Goal: Task Accomplishment & Management: Complete application form

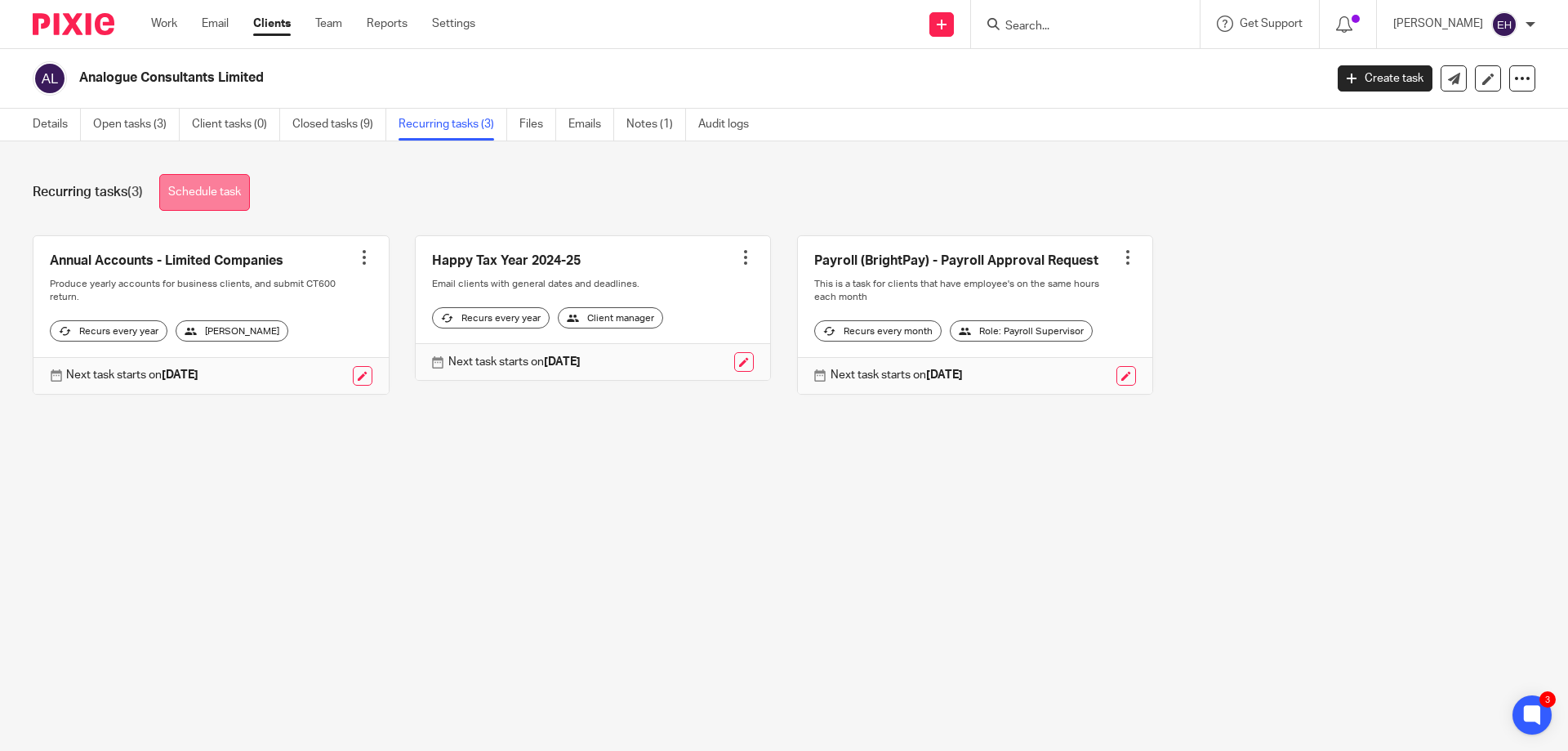
click at [228, 193] on link "Schedule task" at bounding box center [205, 193] width 91 height 37
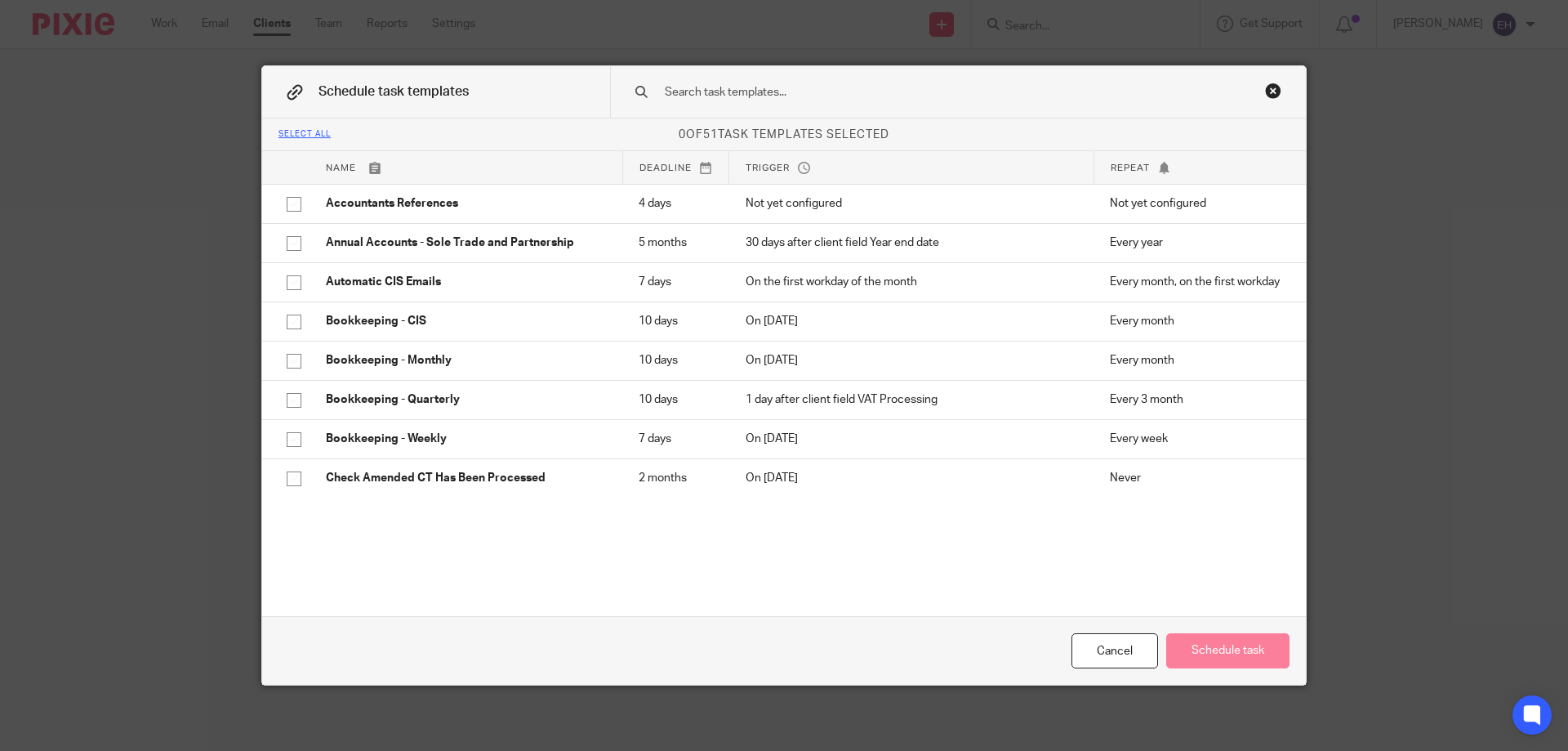
click at [766, 86] on input "text" at bounding box center [932, 92] width 538 height 18
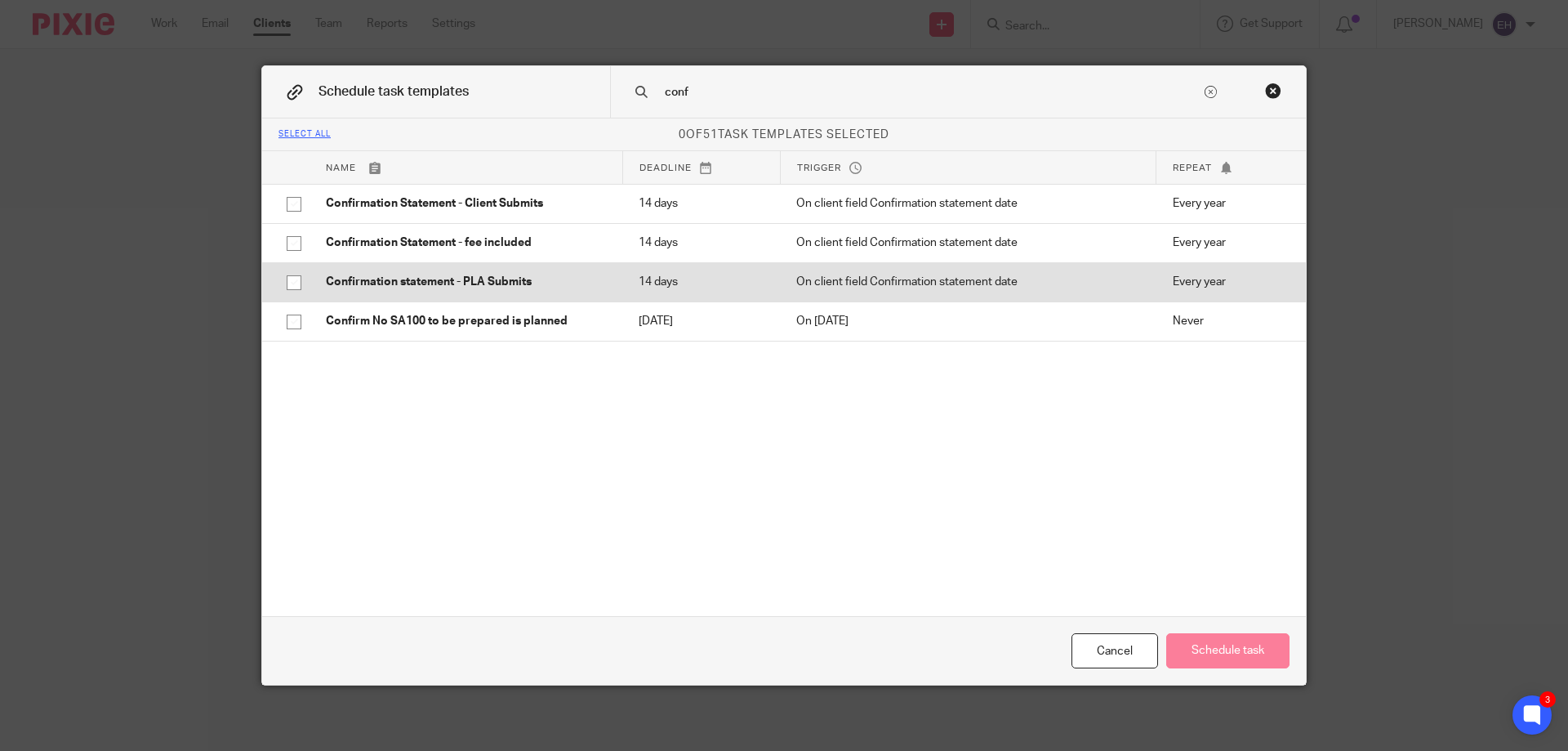
type input "conf"
click at [287, 285] on input "checkbox" at bounding box center [294, 283] width 31 height 31
checkbox input "true"
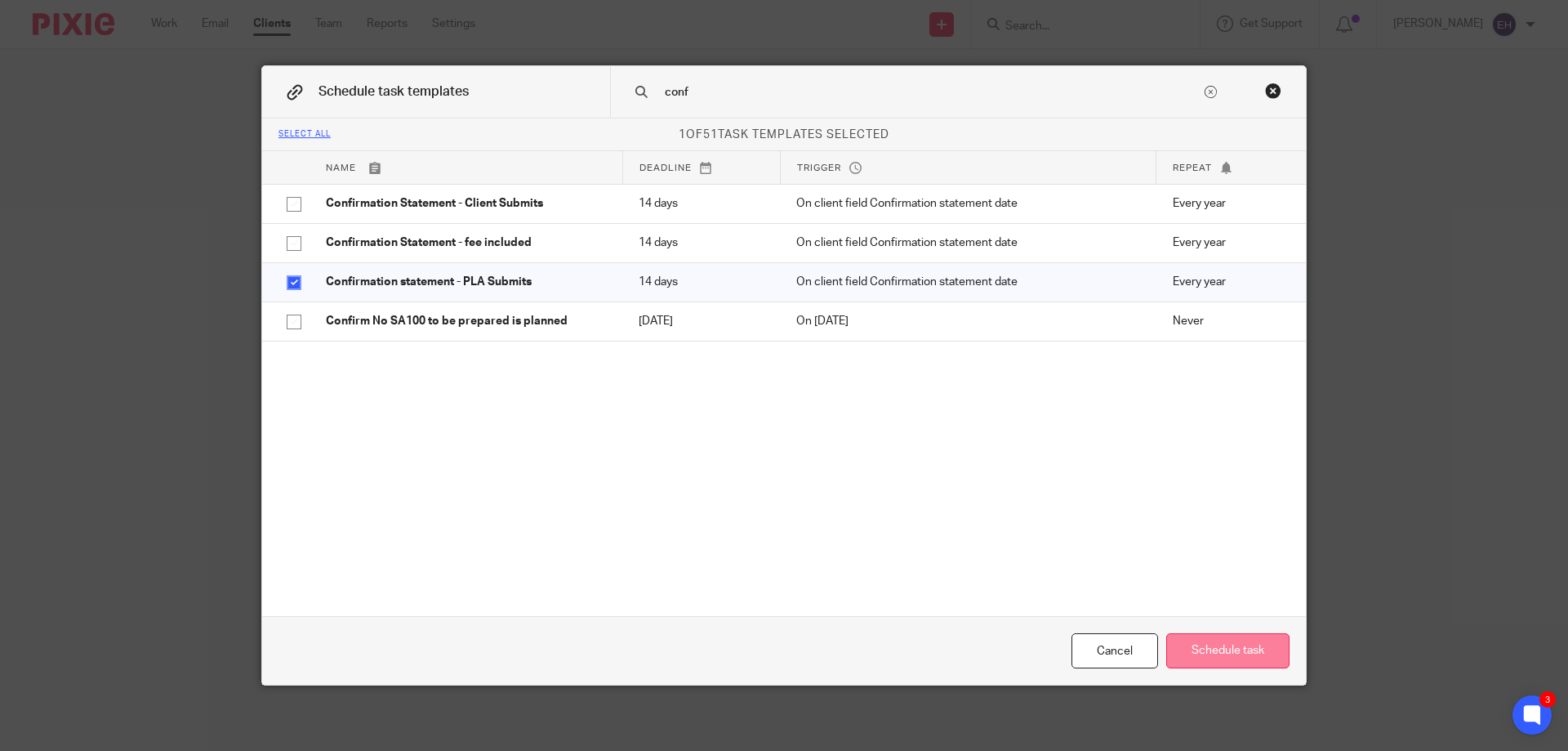
click at [1265, 653] on button "Schedule task" at bounding box center [1227, 650] width 123 height 35
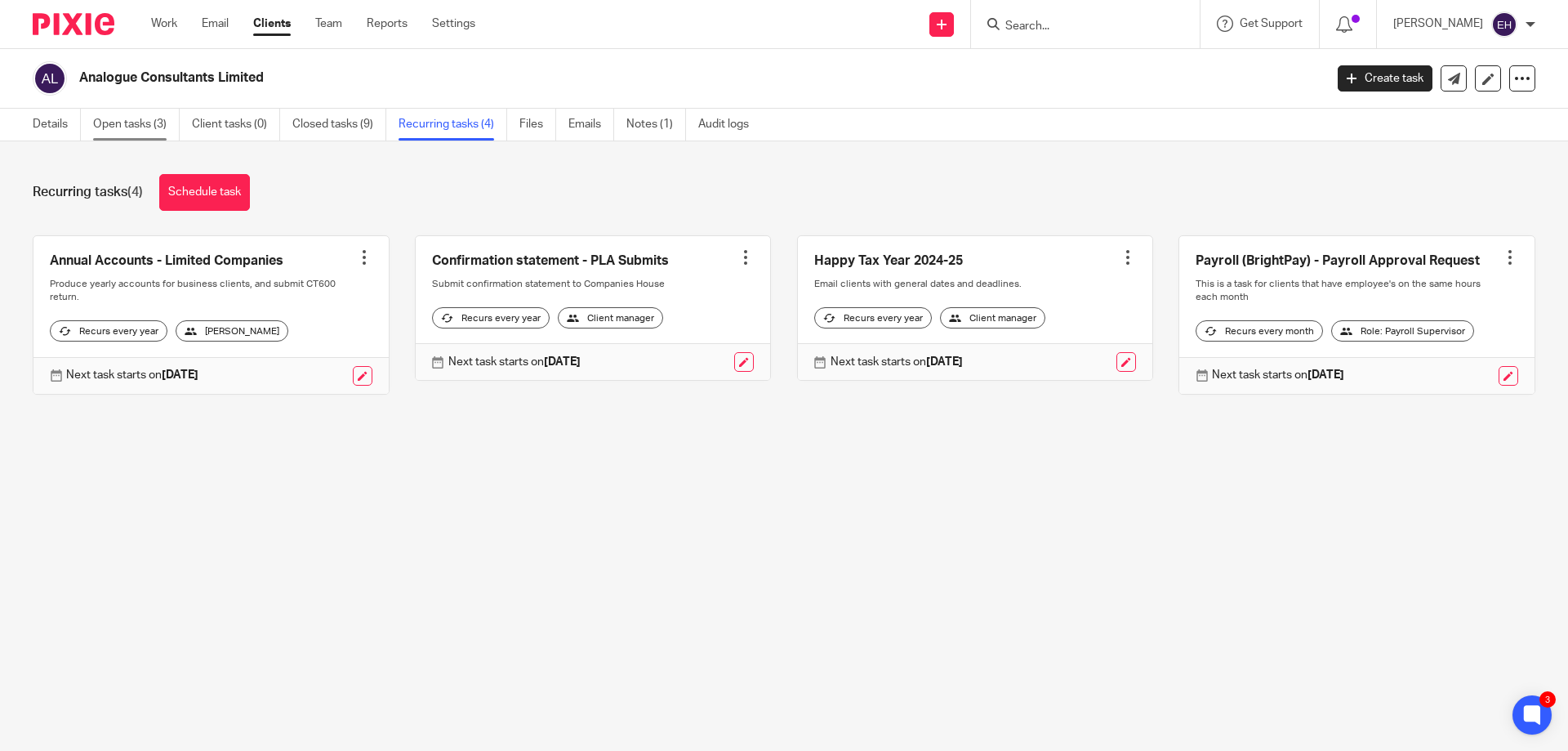
click at [135, 114] on link "Open tasks (3)" at bounding box center [135, 124] width 86 height 32
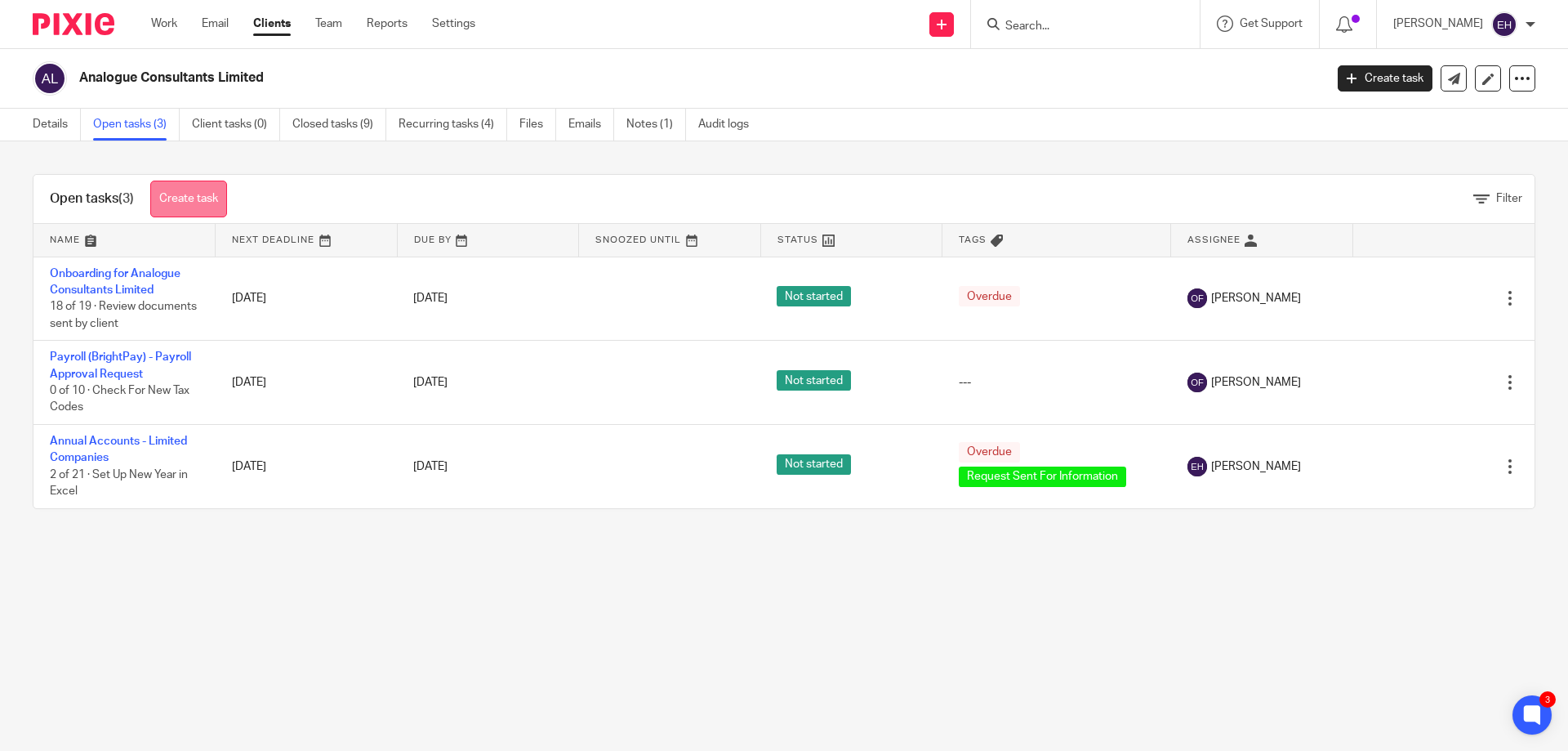
click at [198, 196] on link "Create task" at bounding box center [188, 199] width 76 height 37
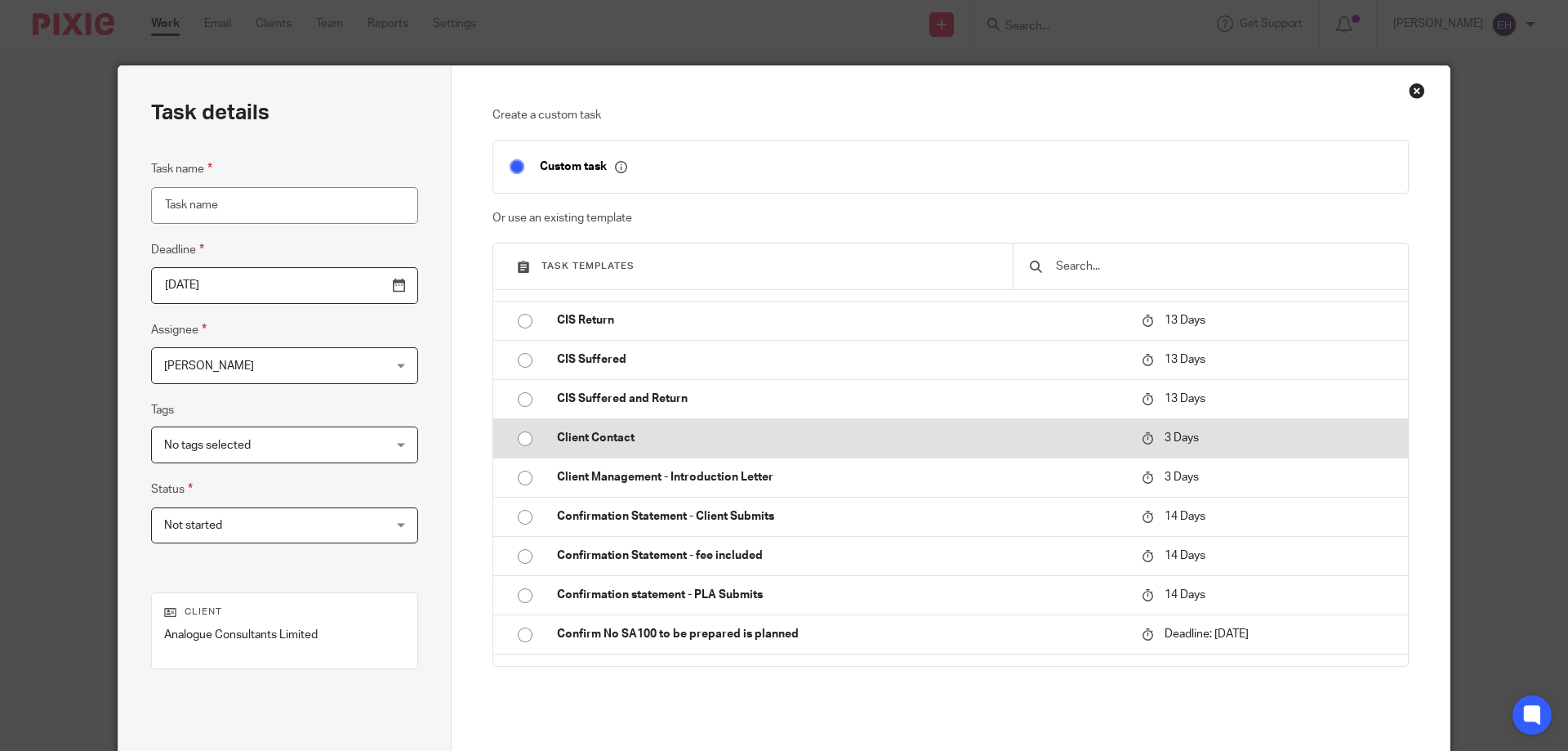
scroll to position [408, 0]
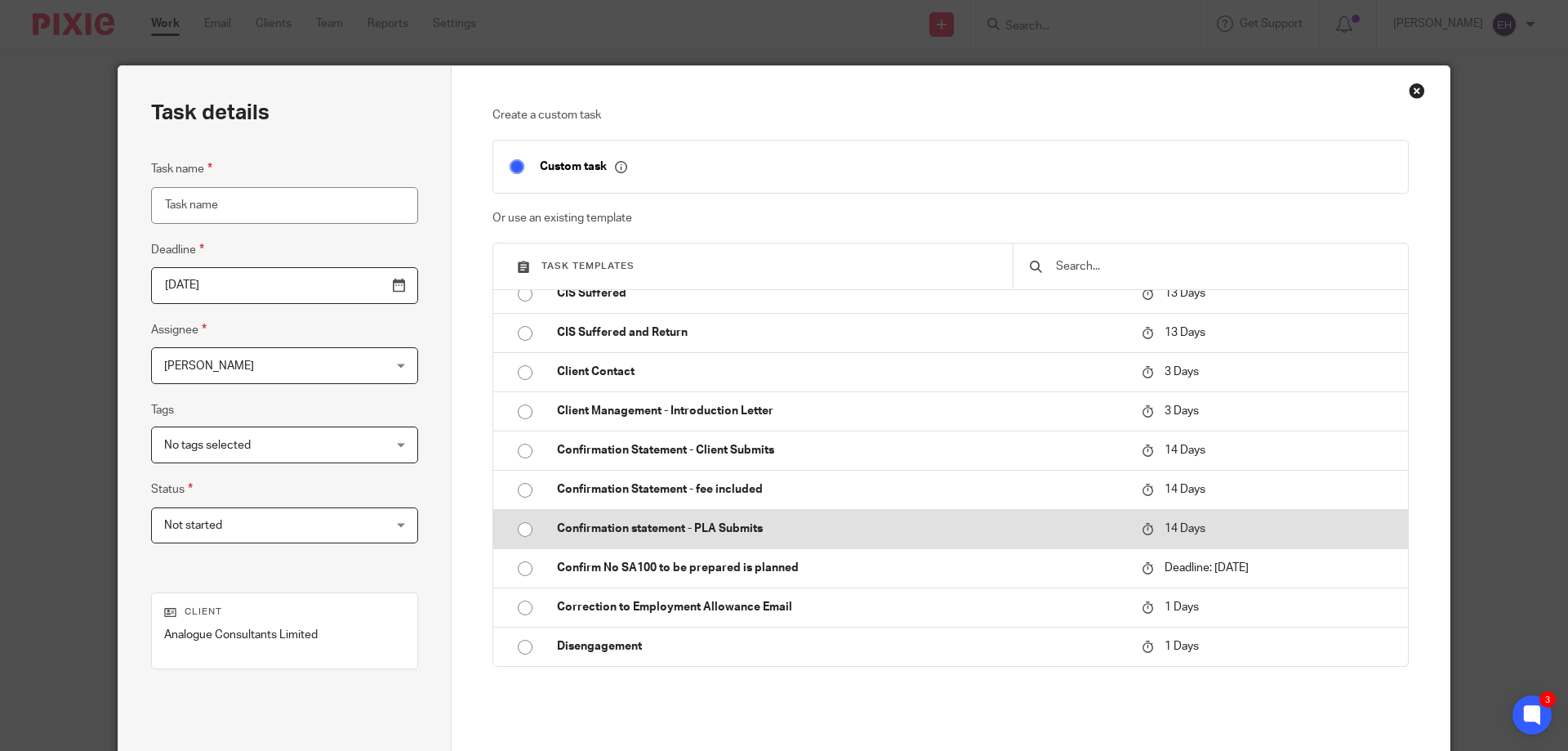
click at [518, 524] on input "radio" at bounding box center [525, 529] width 31 height 31
type input "2025-10-07"
type input "Confirmation statement - PLA Submits"
checkbox input "false"
radio input "false"
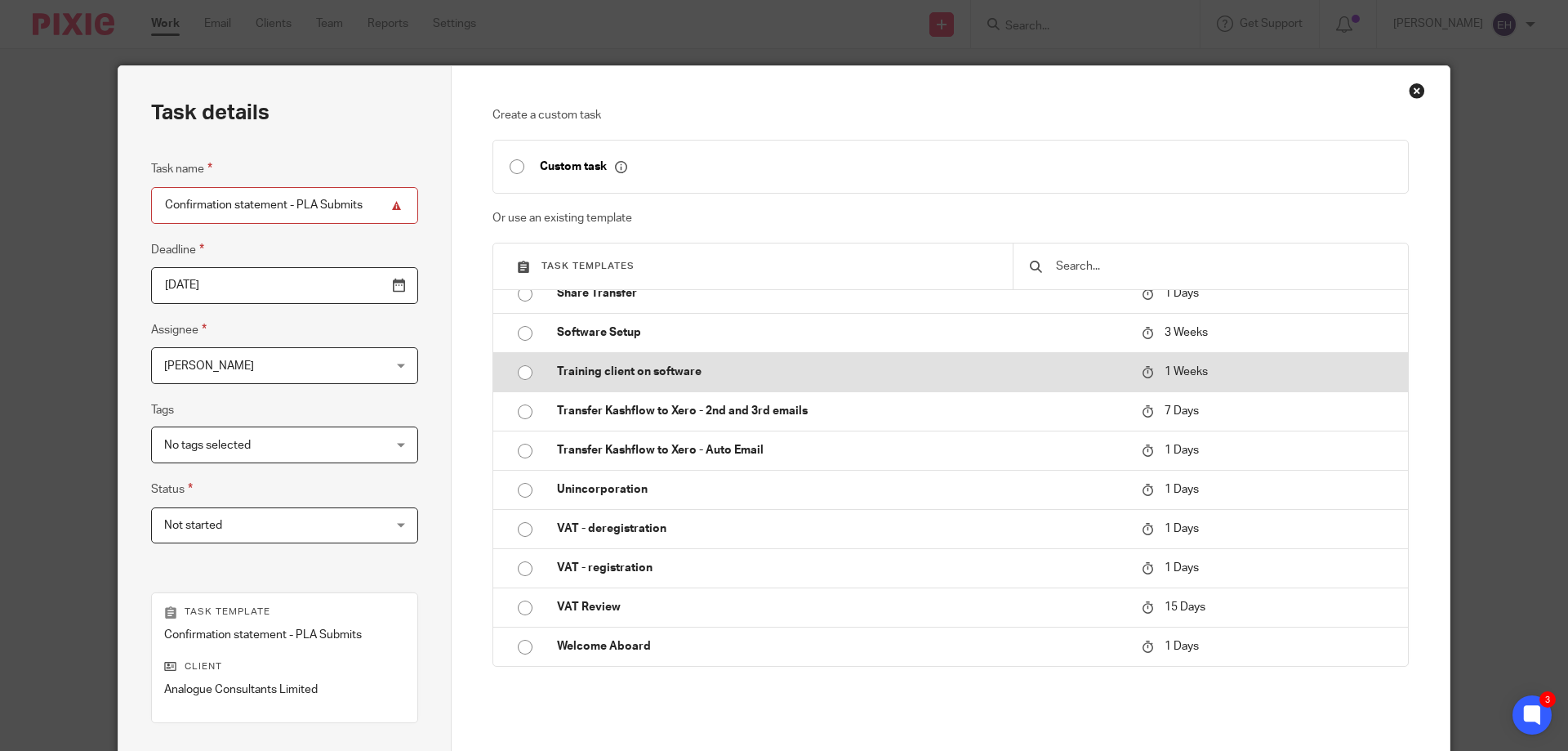
scroll to position [215, 0]
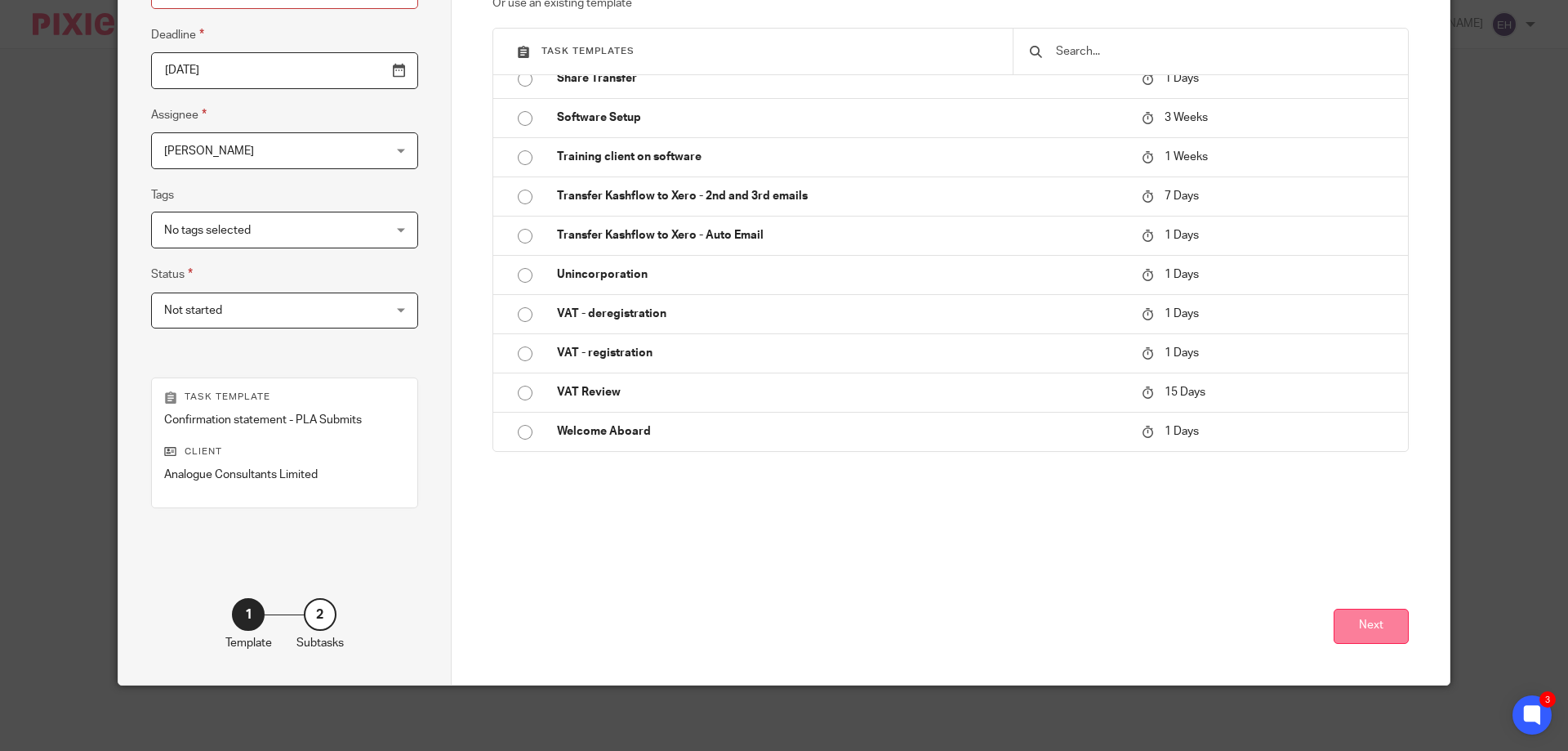
click at [1363, 626] on button "Next" at bounding box center [1372, 626] width 75 height 35
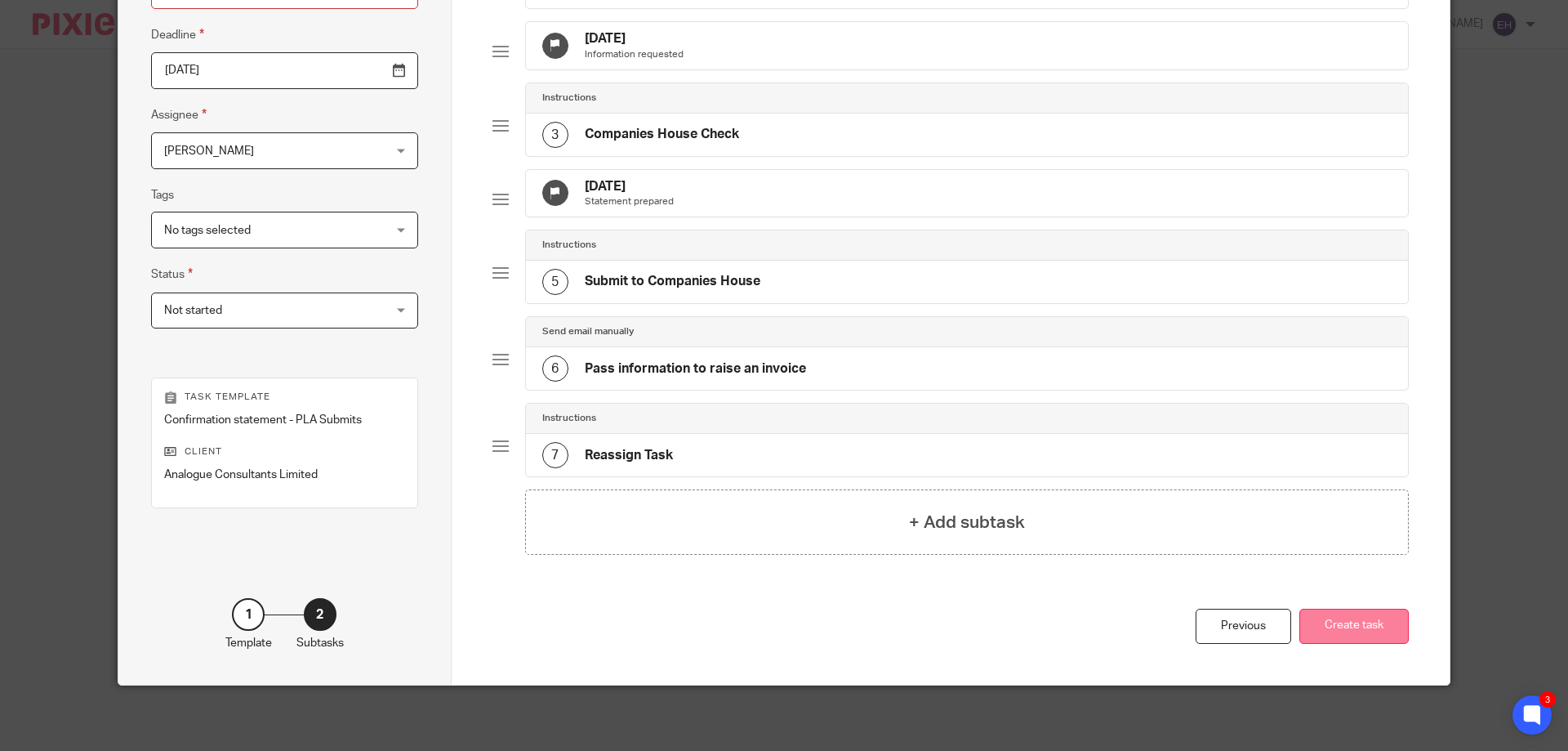
click at [1369, 642] on button "Create task" at bounding box center [1353, 626] width 109 height 35
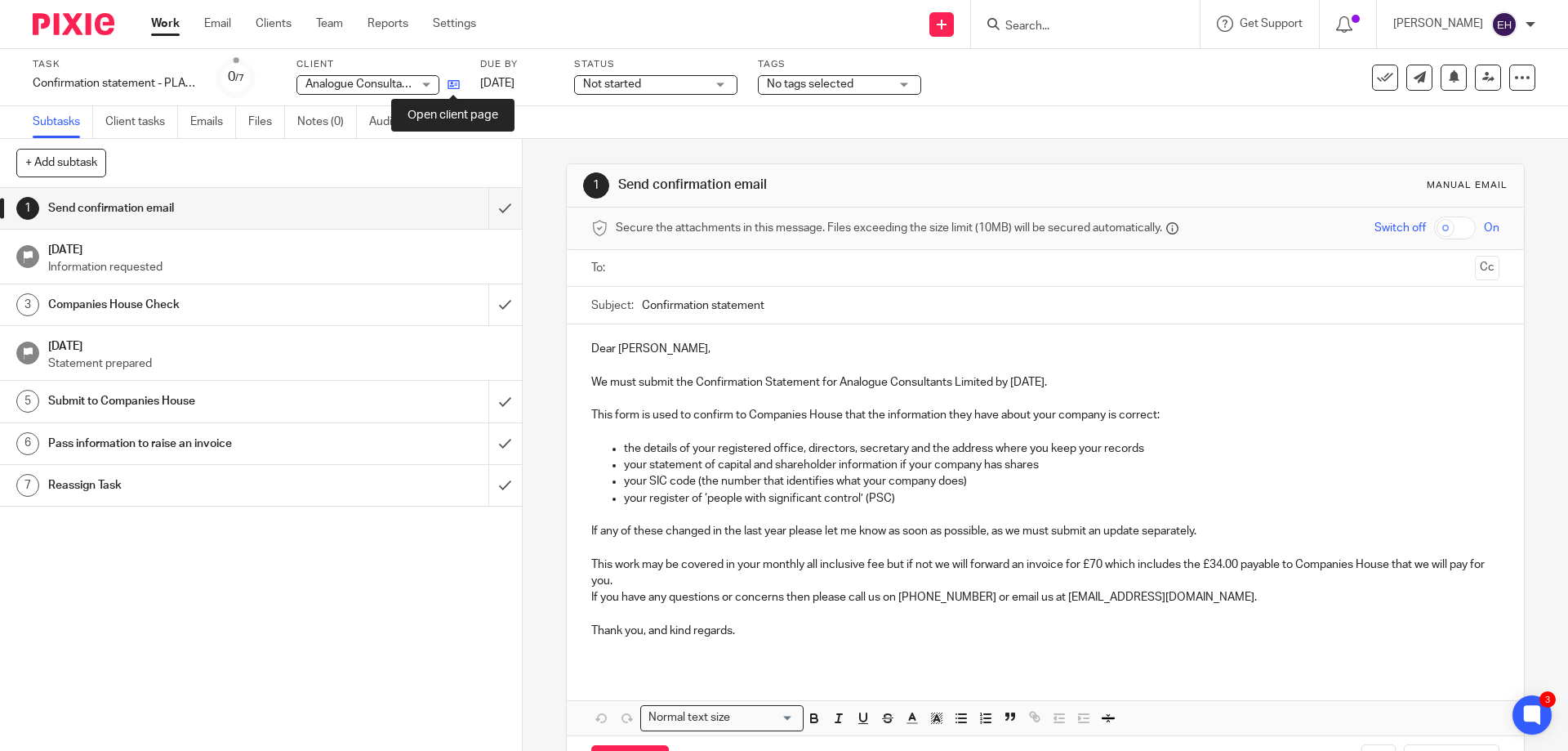
click at [454, 79] on icon at bounding box center [454, 84] width 13 height 13
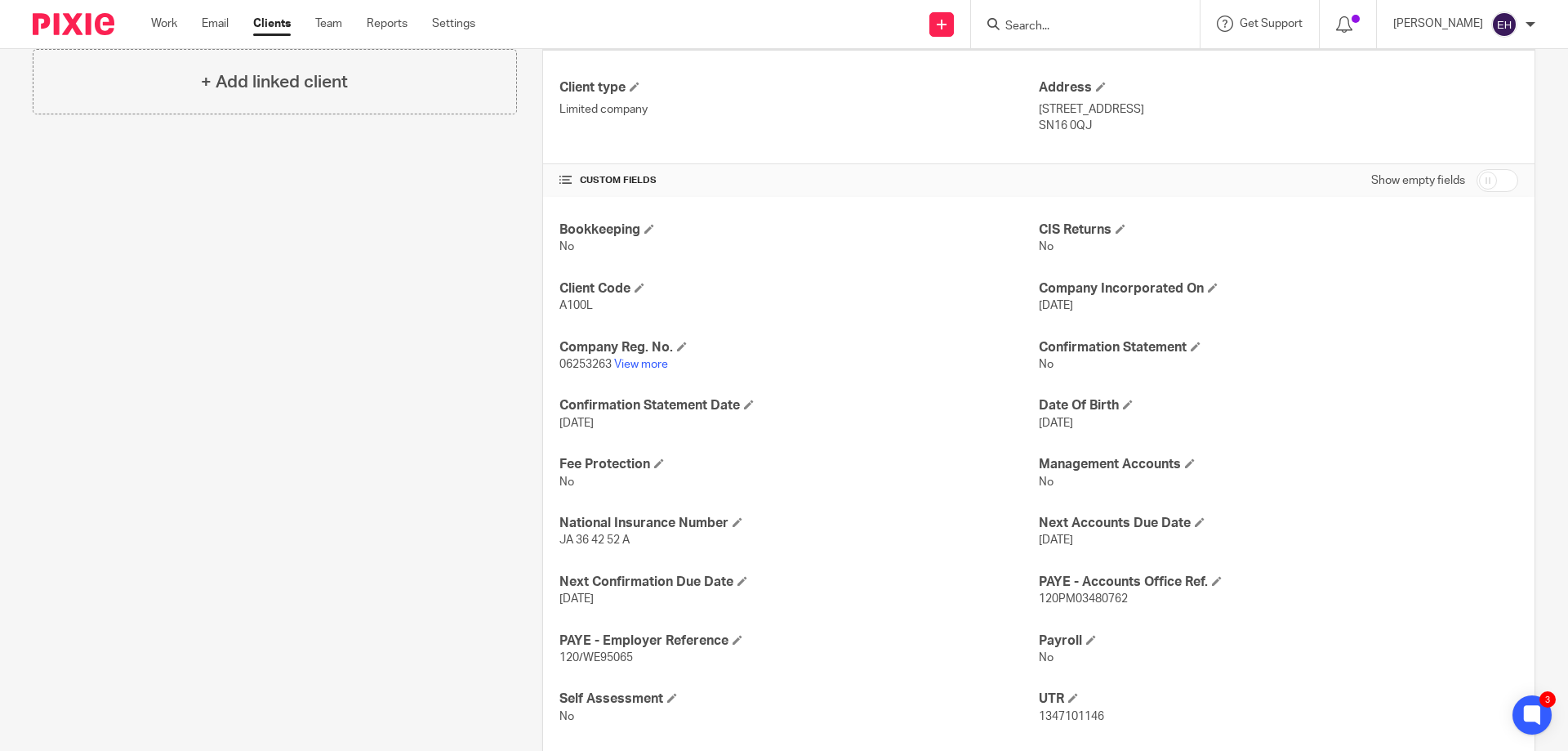
scroll to position [653, 0]
